Goal: Information Seeking & Learning: Learn about a topic

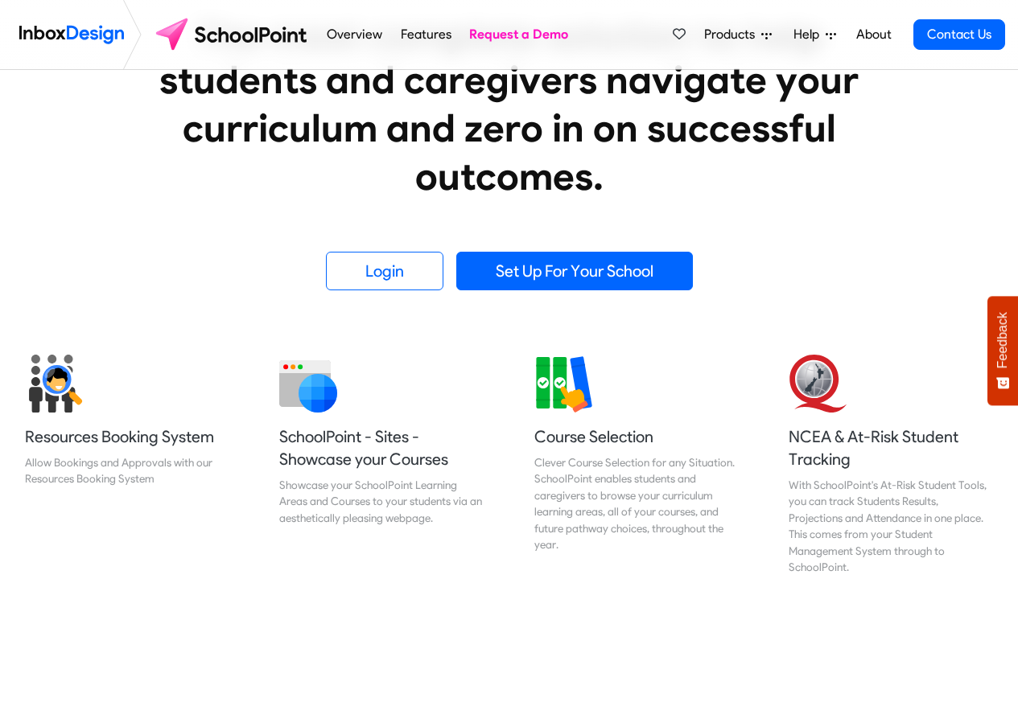
scroll to position [483, 0]
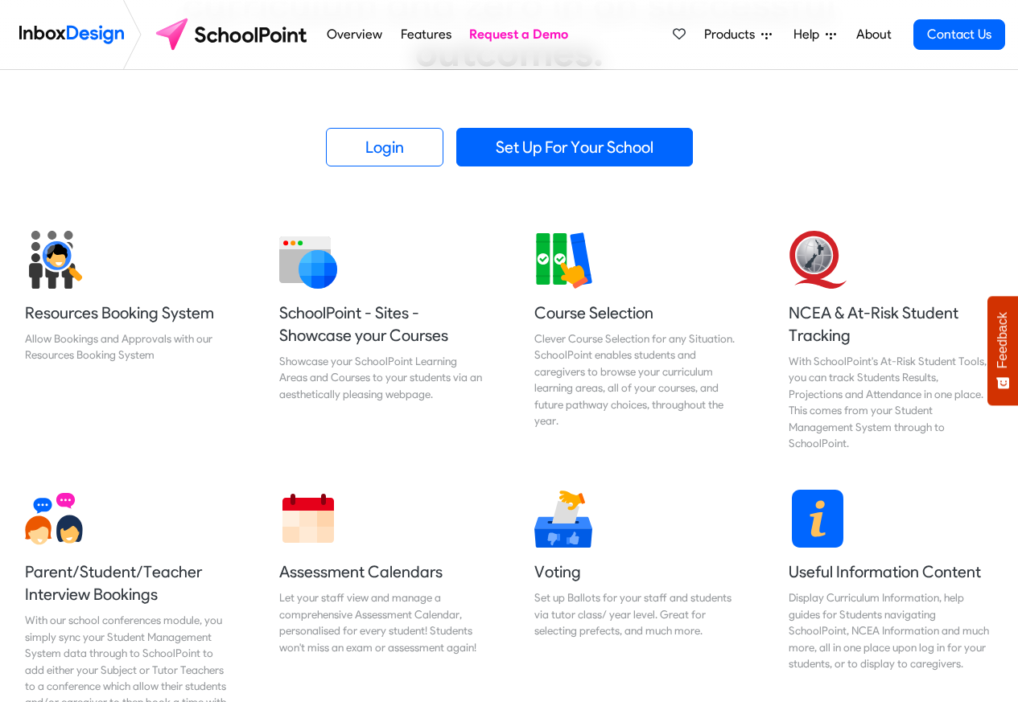
click at [746, 36] on span "Products" at bounding box center [732, 34] width 57 height 19
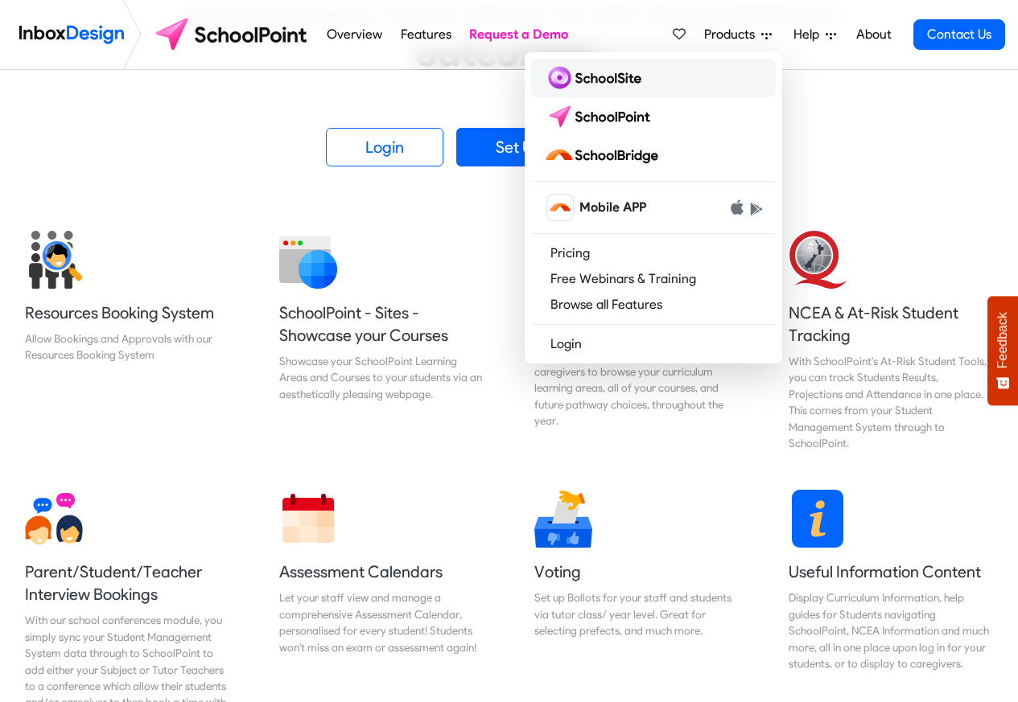
click at [596, 75] on img at bounding box center [596, 78] width 104 height 26
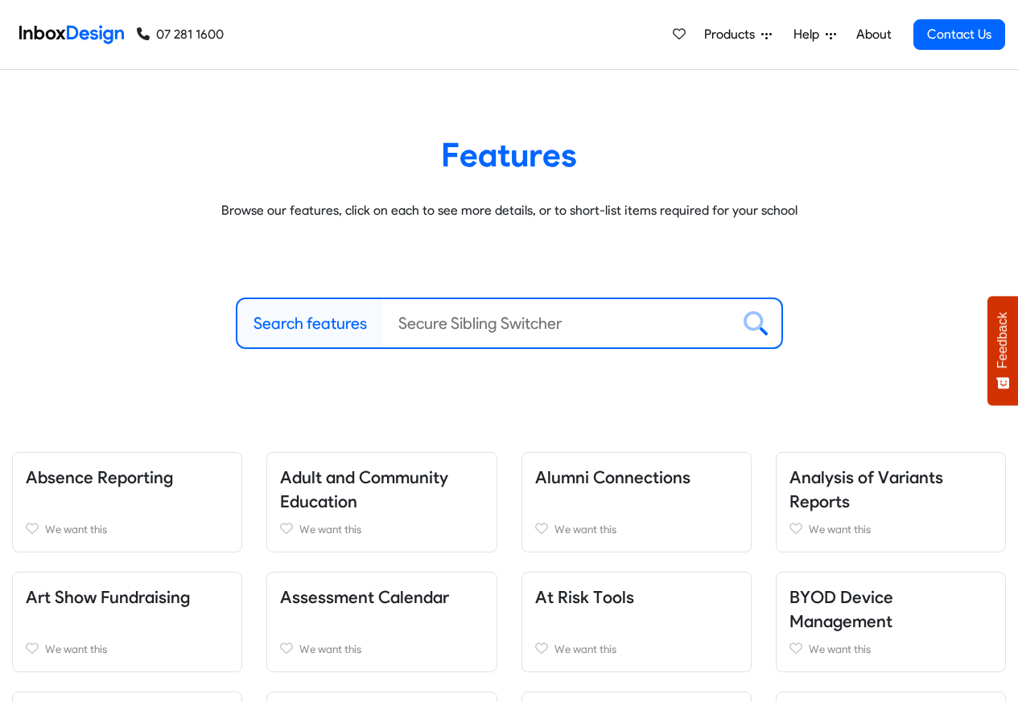
click at [726, 37] on span "Products" at bounding box center [732, 34] width 57 height 19
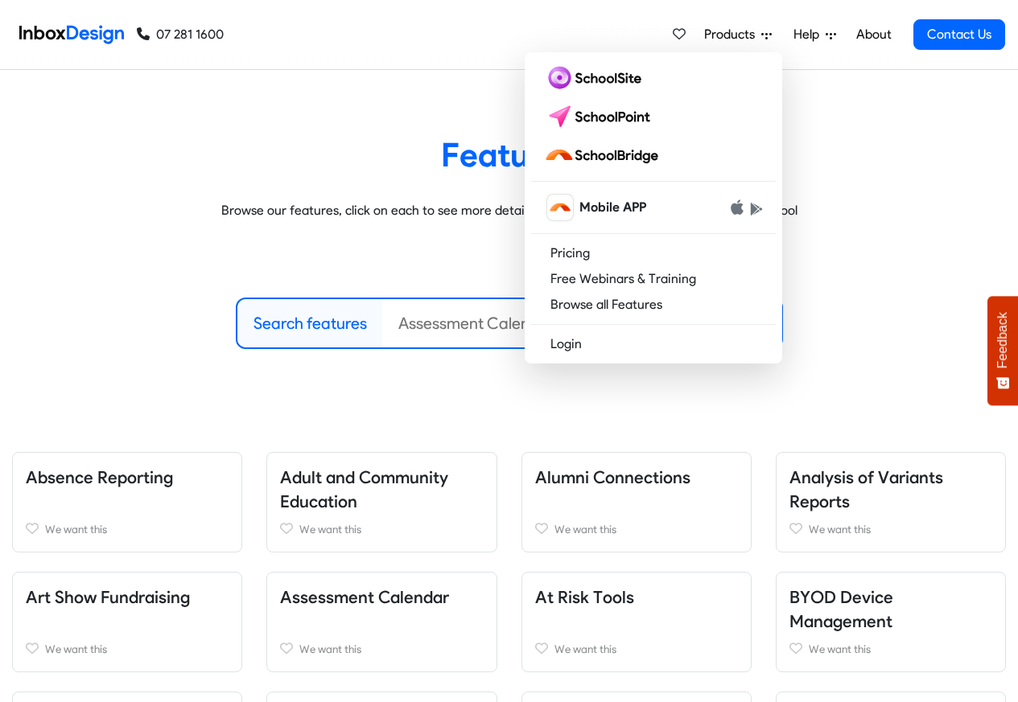
click at [866, 37] on link "About" at bounding box center [873, 35] width 44 height 32
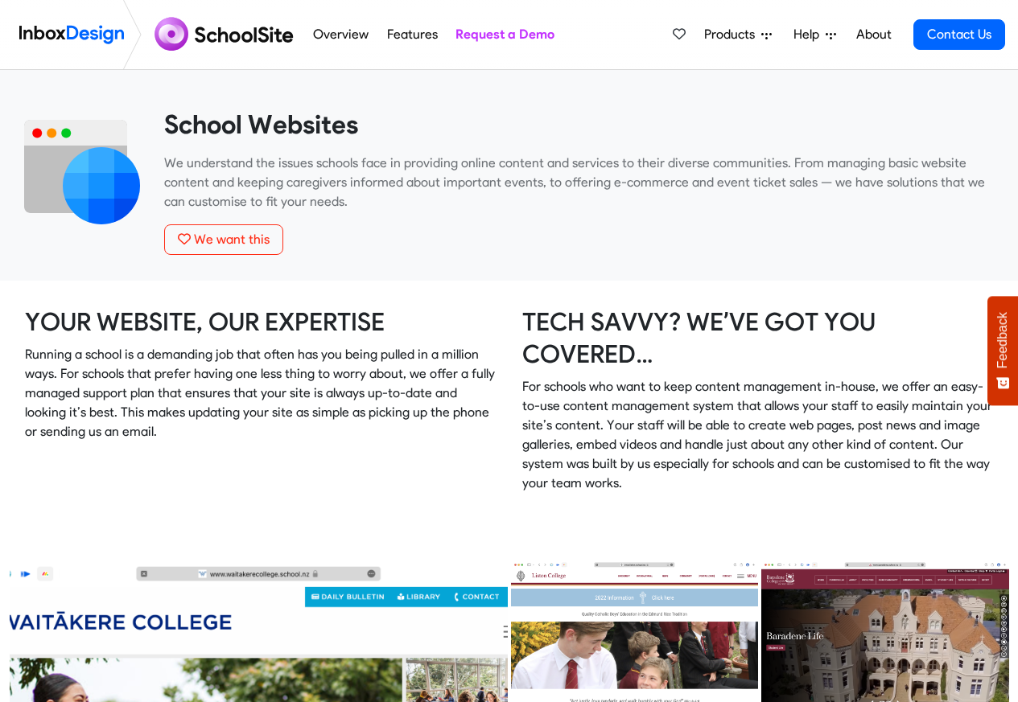
click at [282, 324] on h3 "YOUR WEBSITE, OUR EXPERTISE" at bounding box center [260, 322] width 471 height 32
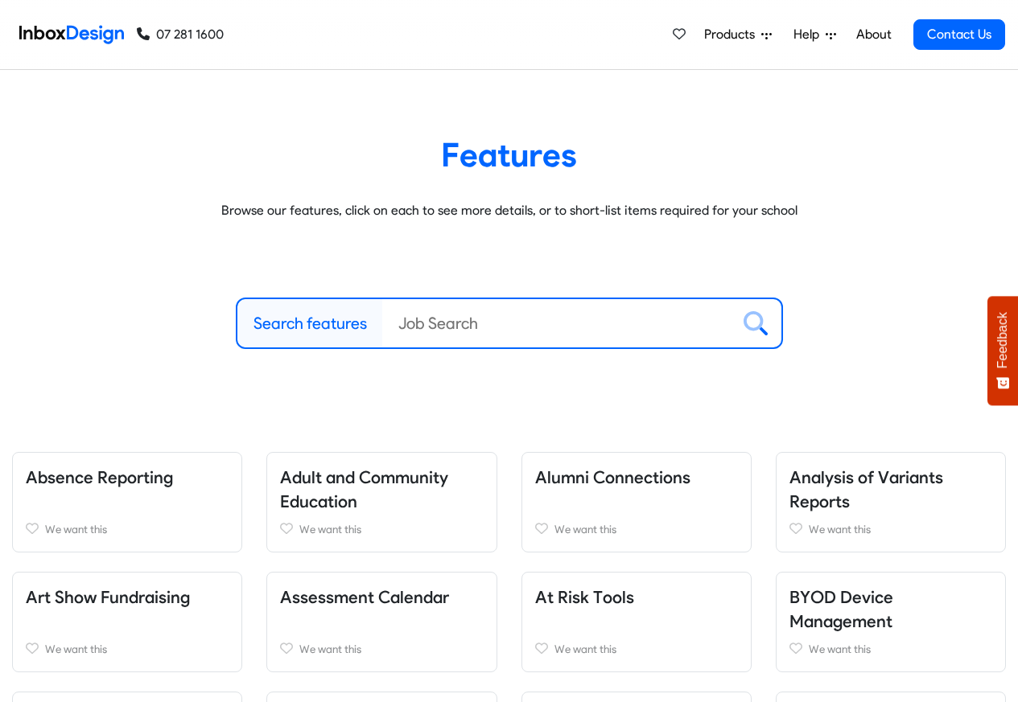
scroll to position [1826, 0]
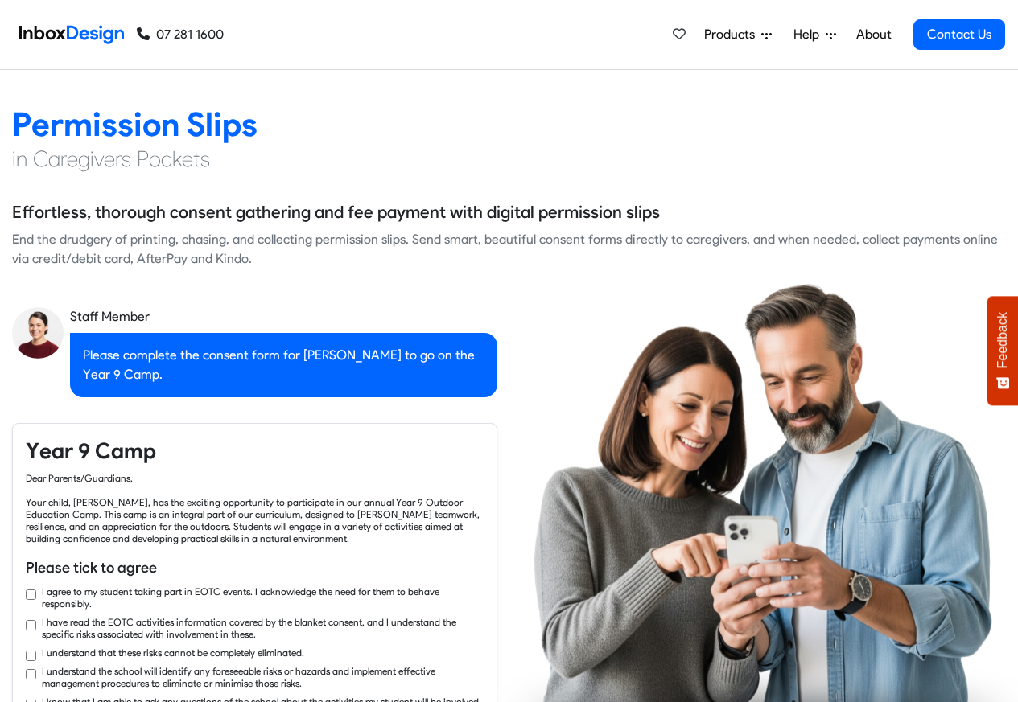
scroll to position [2225, 0]
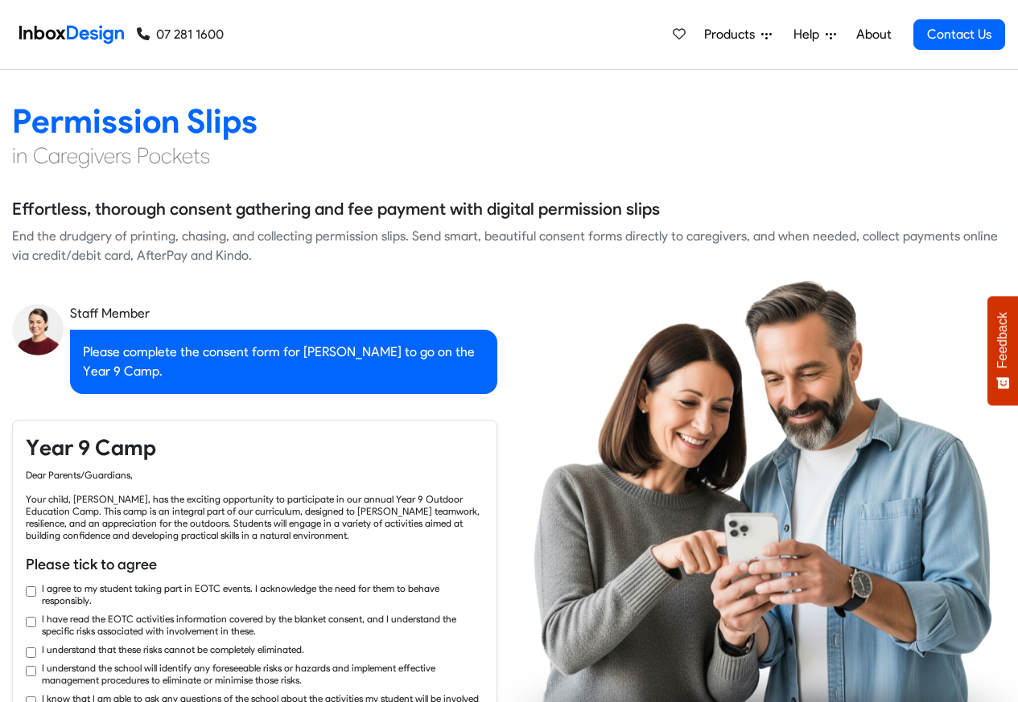
checkbox input "true"
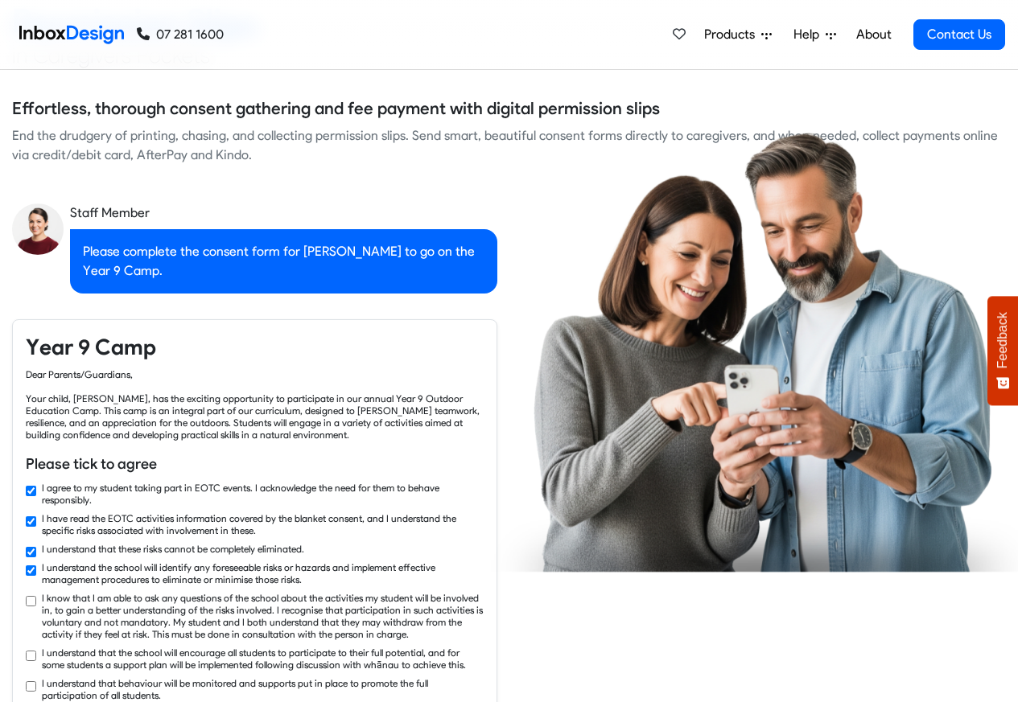
checkbox input "true"
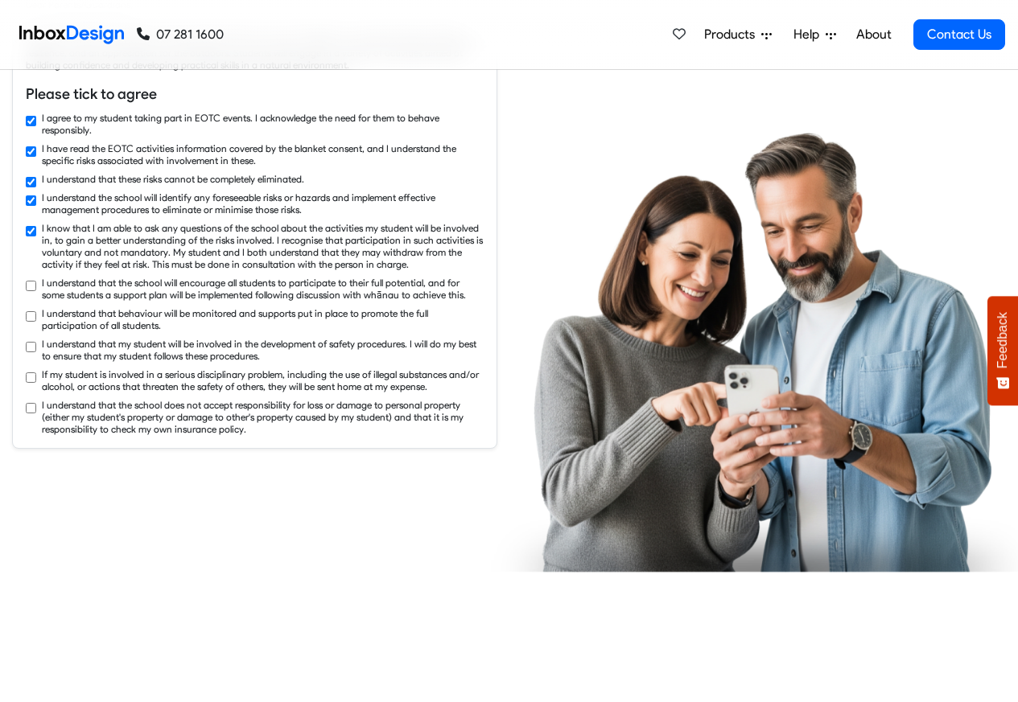
checkbox input "true"
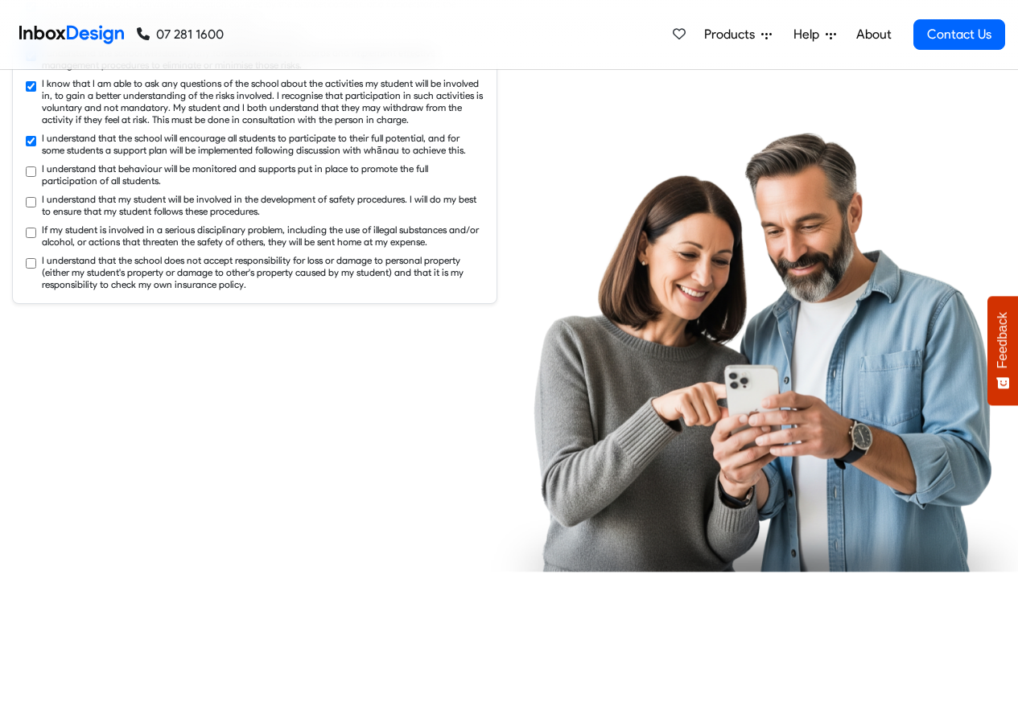
checkbox input "true"
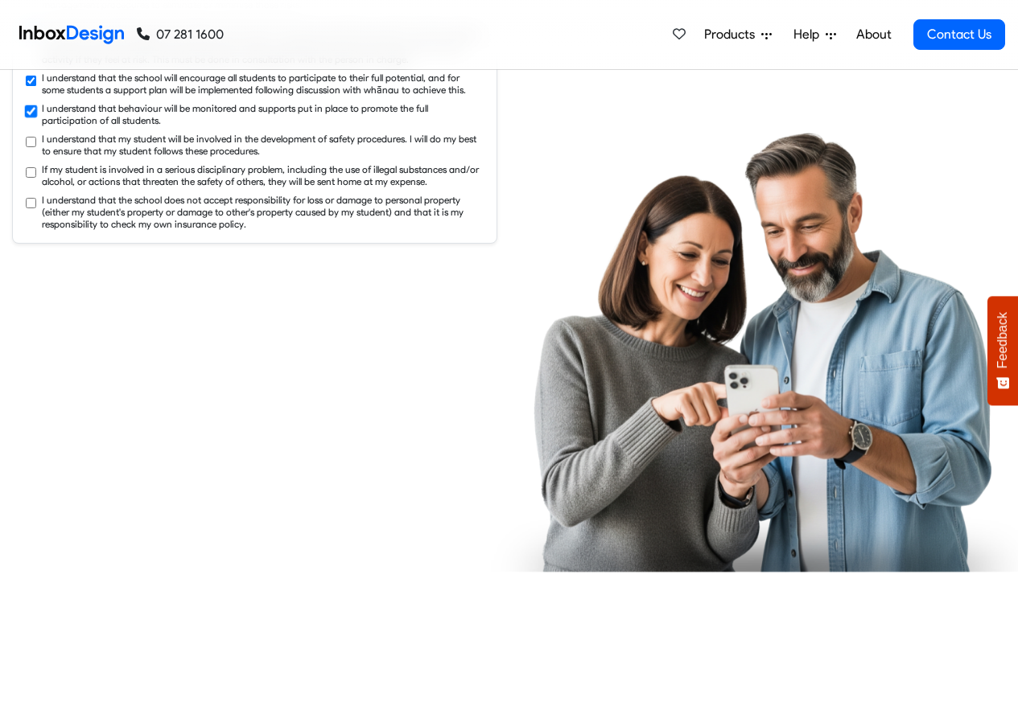
checkbox input "true"
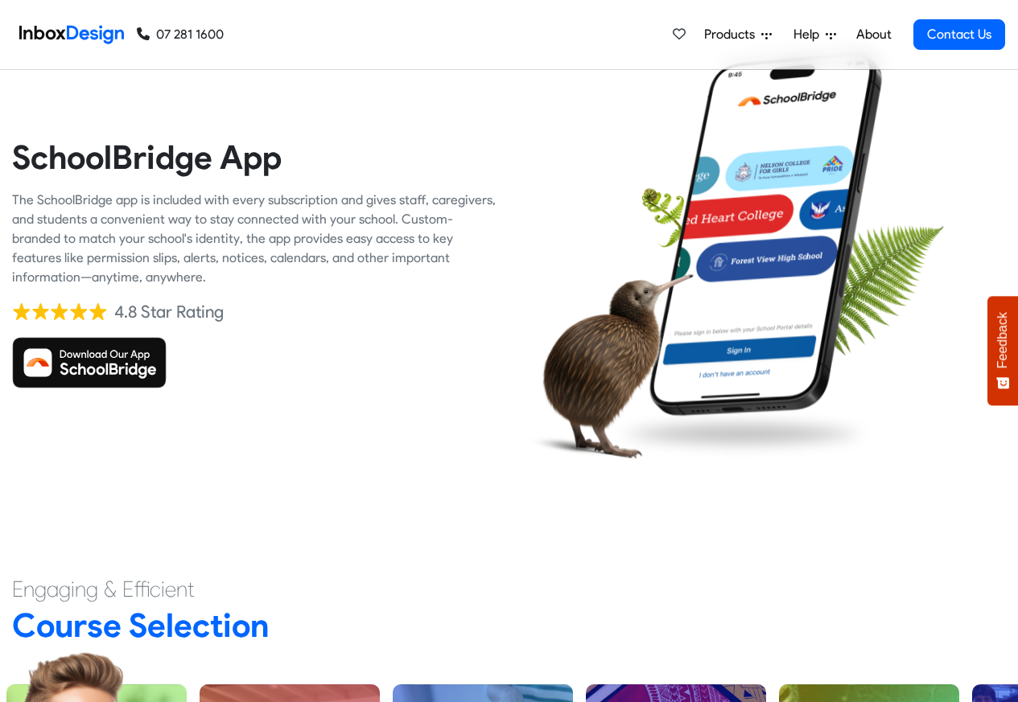
scroll to position [3576, 0]
